Goal: Information Seeking & Learning: Learn about a topic

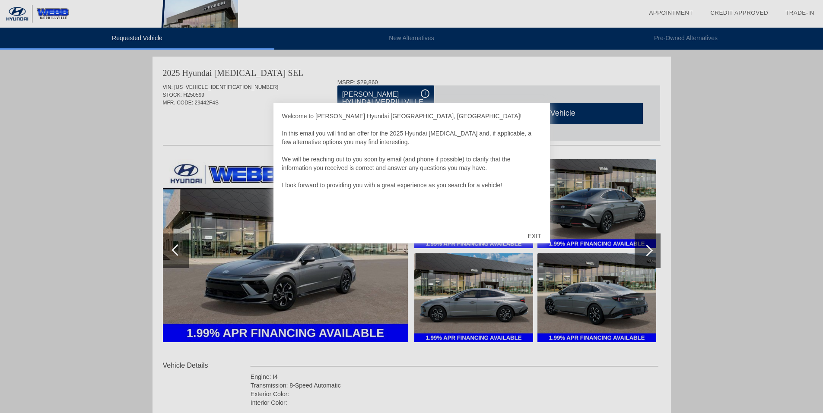
click at [535, 236] on div "EXIT" at bounding box center [534, 236] width 31 height 26
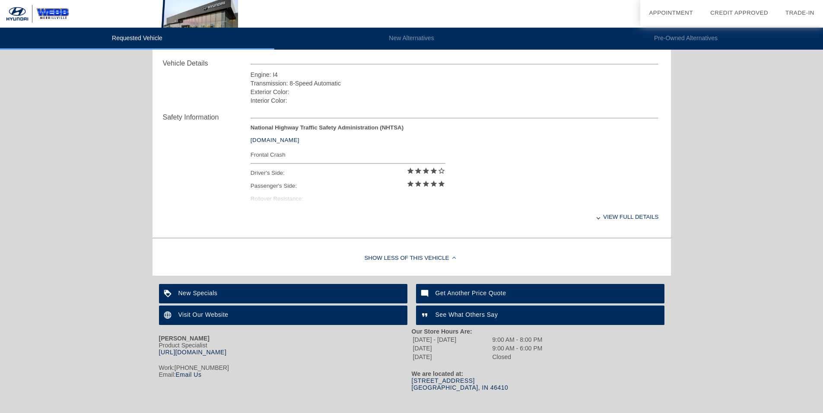
scroll to position [313, 0]
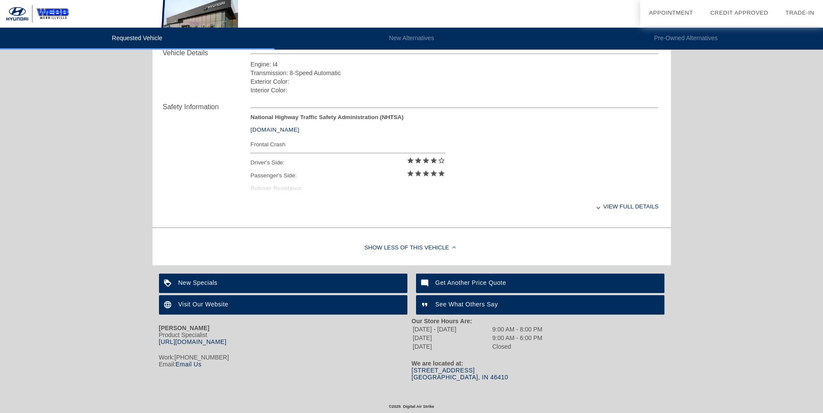
click at [596, 206] on div "View full details" at bounding box center [454, 206] width 408 height 21
click at [595, 209] on div "View less details" at bounding box center [454, 206] width 408 height 21
click at [594, 209] on div "View full details" at bounding box center [454, 206] width 408 height 21
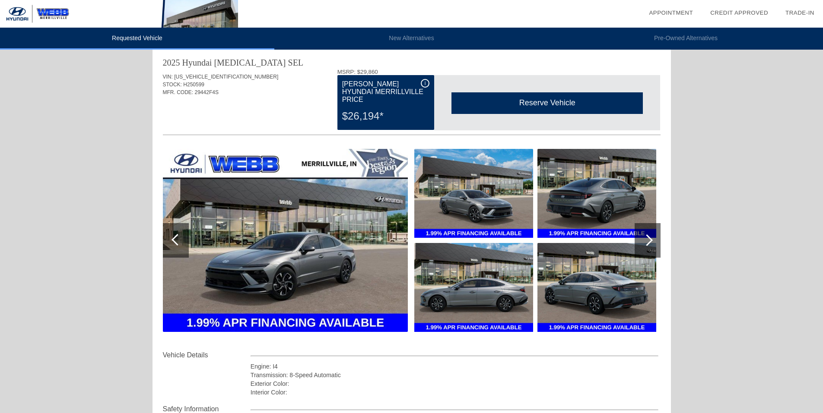
scroll to position [0, 0]
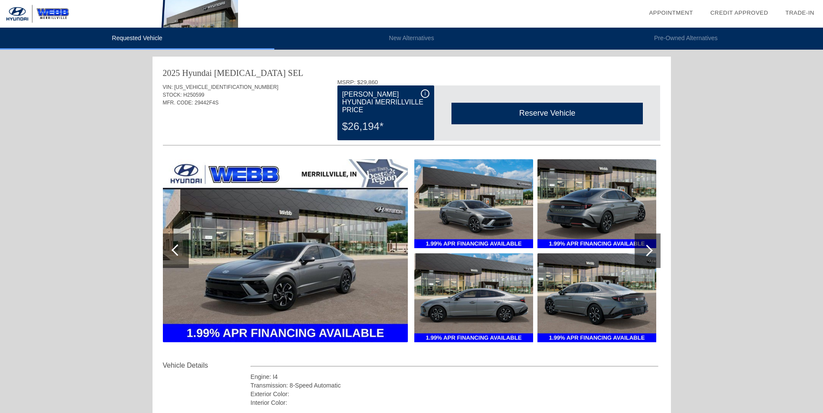
click at [428, 94] on div "i" at bounding box center [425, 93] width 9 height 9
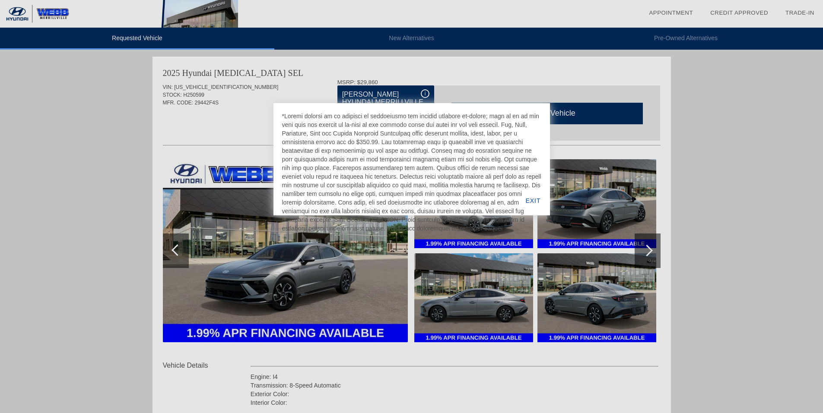
click at [221, 113] on div at bounding box center [411, 206] width 823 height 413
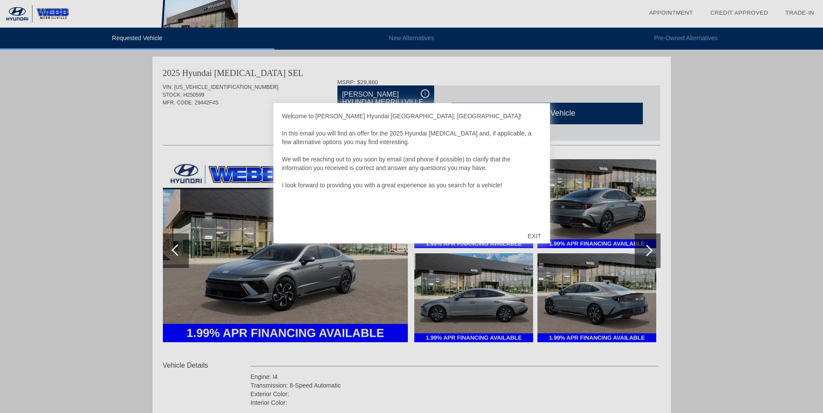
drag, startPoint x: 538, startPoint y: 236, endPoint x: 530, endPoint y: 220, distance: 18.0
click at [538, 236] on div "EXIT" at bounding box center [534, 236] width 31 height 26
